Goal: Task Accomplishment & Management: Use online tool/utility

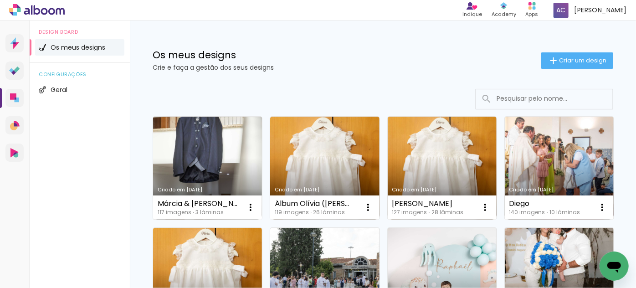
click at [206, 164] on link "Criado em [DATE]" at bounding box center [207, 168] width 109 height 103
